Goal: Find specific page/section: Find specific page/section

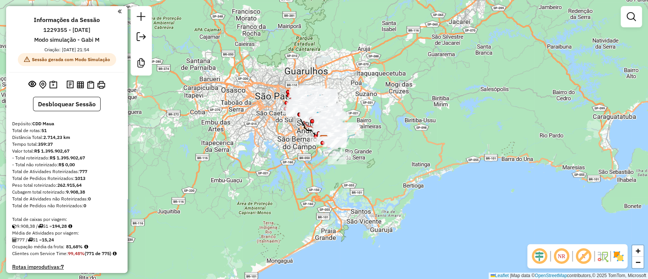
click at [535, 257] on em at bounding box center [539, 256] width 18 height 18
click at [580, 256] on em at bounding box center [583, 256] width 18 height 18
click at [620, 256] on img at bounding box center [618, 256] width 12 height 12
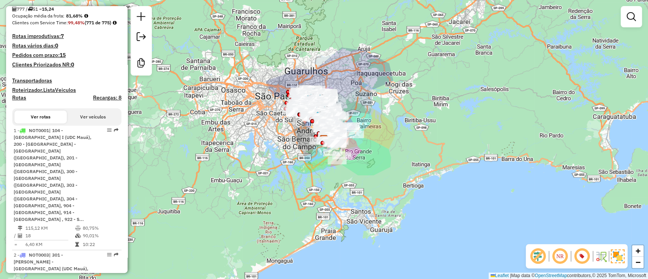
scroll to position [253, 0]
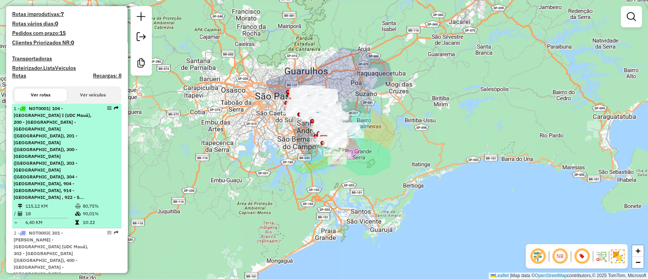
click at [84, 137] on span "| 104 - [GEOGRAPHIC_DATA] I (UDC Mauá), 200 - [GEOGRAPHIC_DATA] - [GEOGRAPHIC_D…" at bounding box center [53, 153] width 78 height 95
select select "**********"
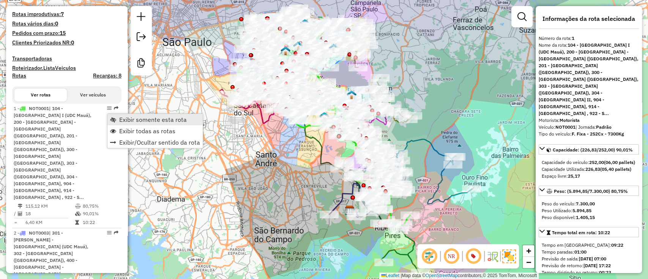
click at [143, 122] on span "Exibir somente esta rota" at bounding box center [153, 120] width 68 height 6
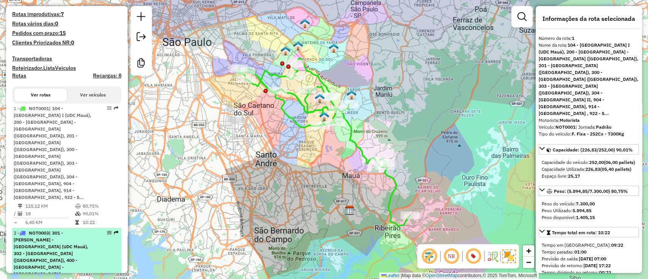
click at [88, 230] on div "2 - NOT0003 | 301 - Anália Franco - Vila Formosa (UDC Mauá), 302 - Vila Carrão …" at bounding box center [54, 278] width 80 height 96
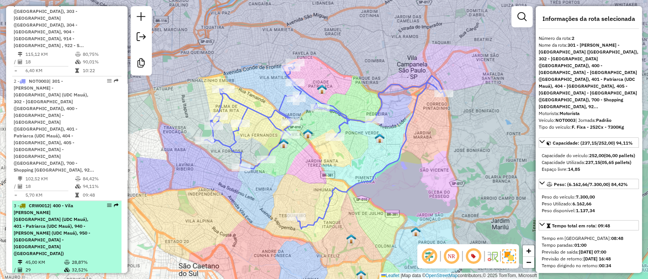
click at [82, 259] on td "28,87%" at bounding box center [87, 263] width 32 height 8
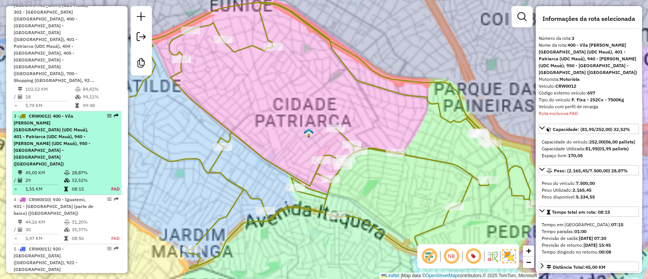
scroll to position [524, 0]
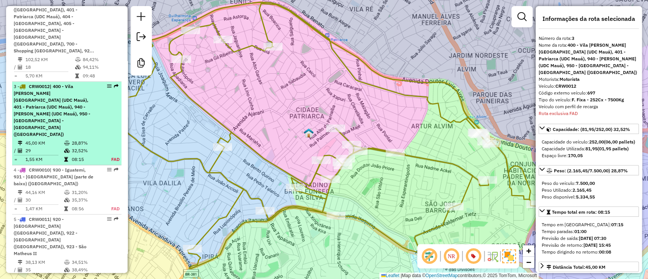
click at [75, 82] on li "3 - CRW0012 | 400 - Vila Matilde - Vila Dalila (UDC Mauá), 401 - Patriarca (UDC…" at bounding box center [66, 124] width 109 height 84
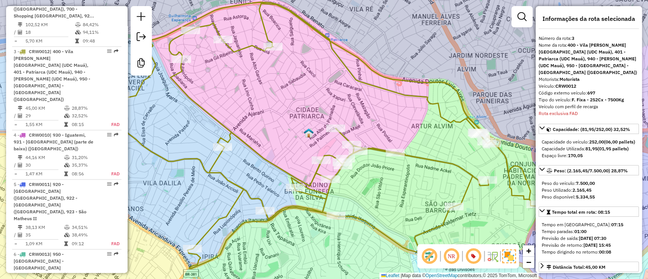
scroll to position [574, 0]
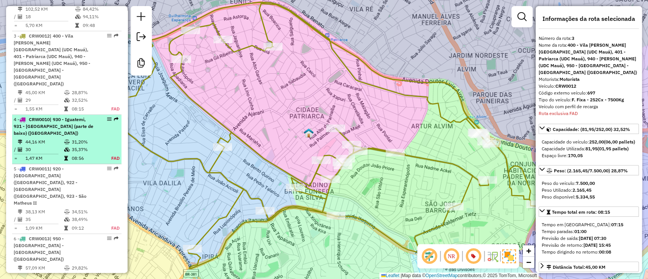
click at [88, 138] on td "31,20%" at bounding box center [87, 142] width 32 height 8
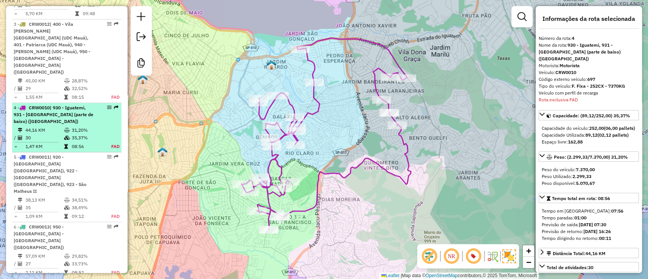
scroll to position [587, 0]
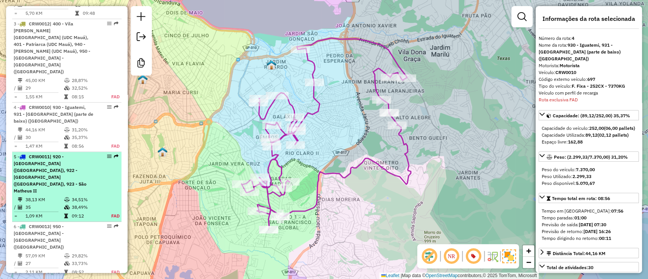
click at [92, 153] on div "5 - CRW0011 | 920 - Jardim São Roberto (UDC Mauá), 922 - São Matheus (UDC Mauá)…" at bounding box center [67, 173] width 106 height 41
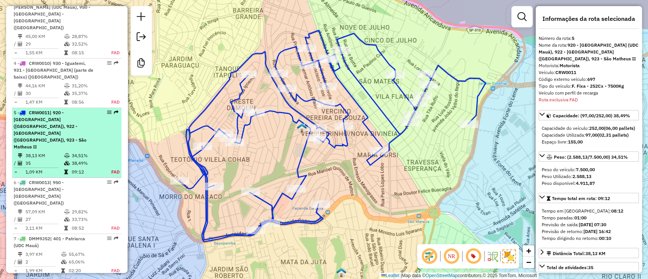
scroll to position [636, 0]
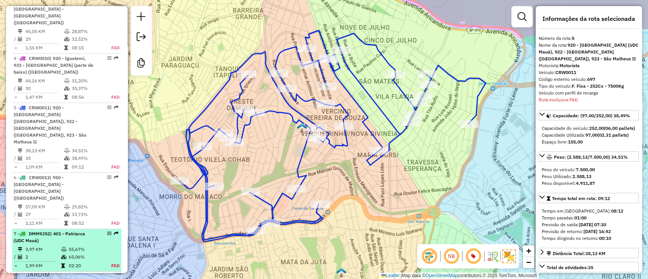
click at [74, 230] on div "7 - DMM9J52 | 401 - Patriarca (UDC Mauá)" at bounding box center [54, 237] width 80 height 14
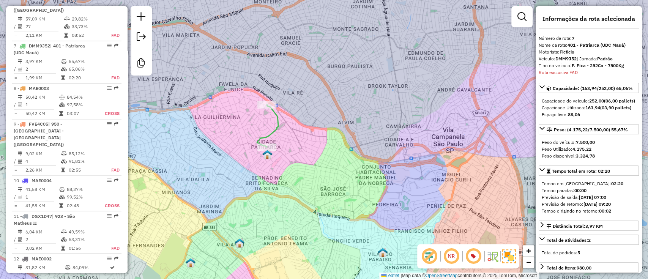
scroll to position [836, 0]
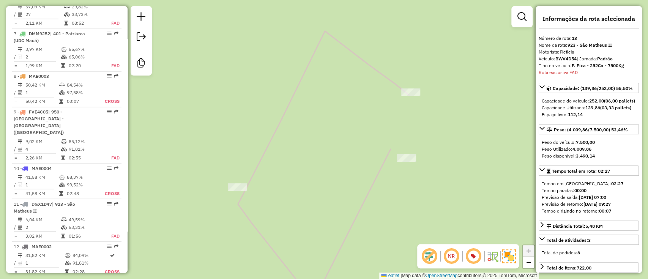
scroll to position [969, 0]
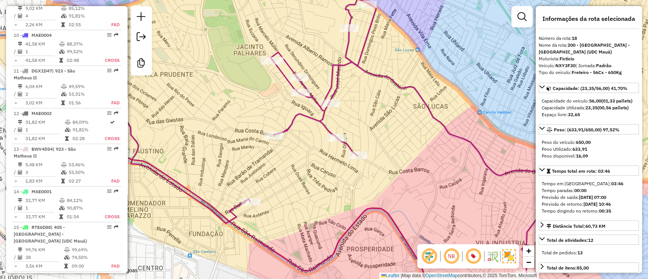
scroll to position [1020, 0]
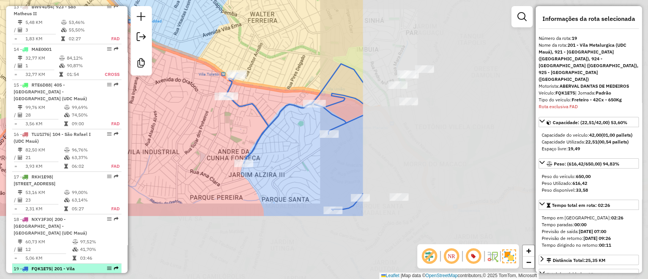
scroll to position [1224, 0]
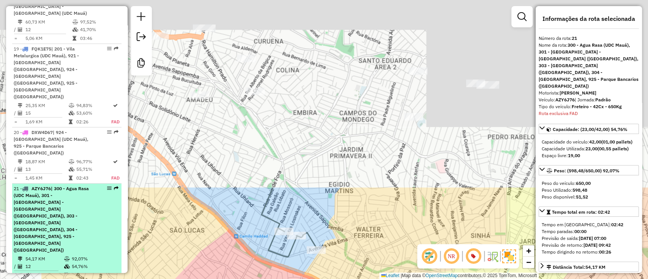
scroll to position [1337, 0]
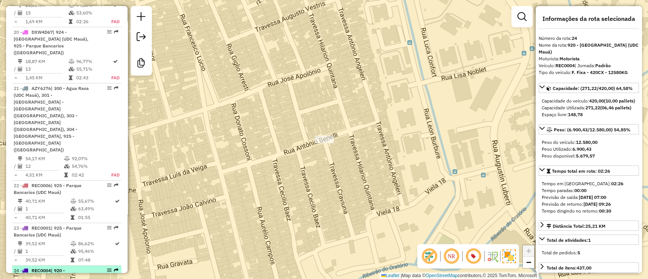
scroll to position [1438, 0]
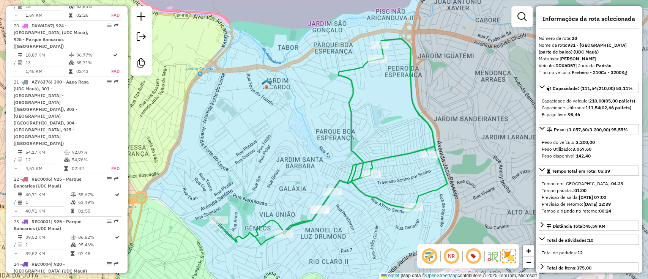
scroll to position [1539, 0]
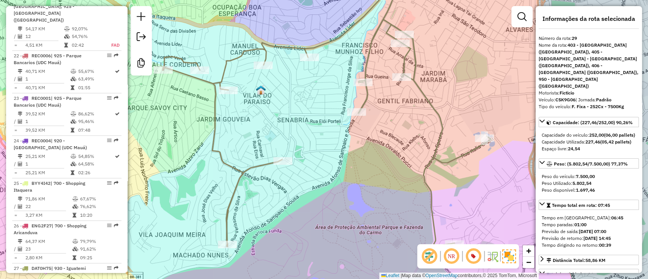
scroll to position [1589, 0]
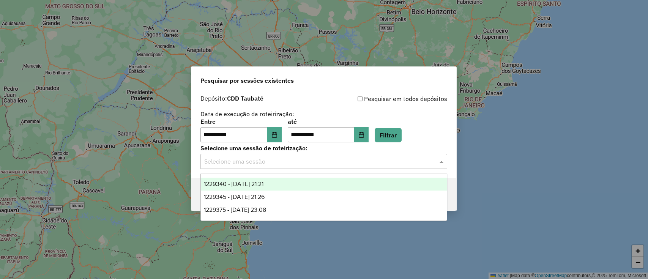
click at [321, 90] on div "Pesquisar por sessões existentes" at bounding box center [323, 79] width 265 height 24
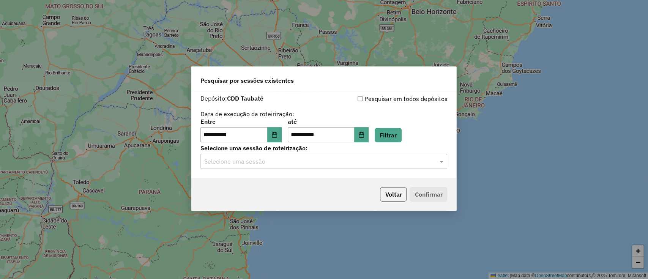
click at [390, 196] on button "Voltar" at bounding box center [393, 194] width 27 height 14
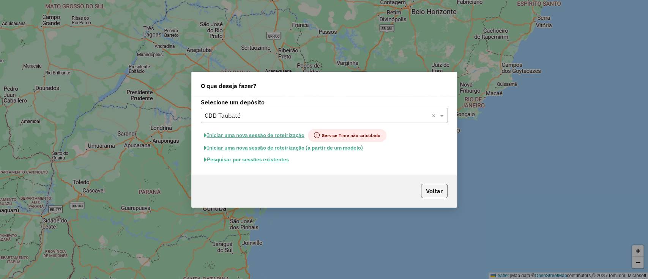
click at [439, 194] on button "Voltar" at bounding box center [434, 191] width 27 height 14
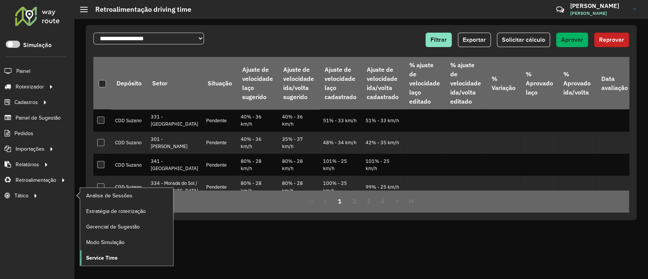
click at [125, 257] on link "Service Time" at bounding box center [126, 257] width 93 height 15
